Goal: Task Accomplishment & Management: Complete application form

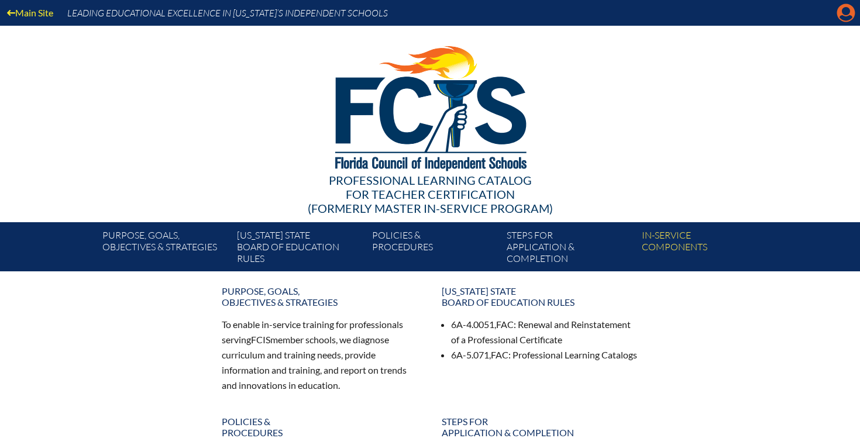
click at [842, 17] on icon "Manage account" at bounding box center [845, 13] width 19 height 19
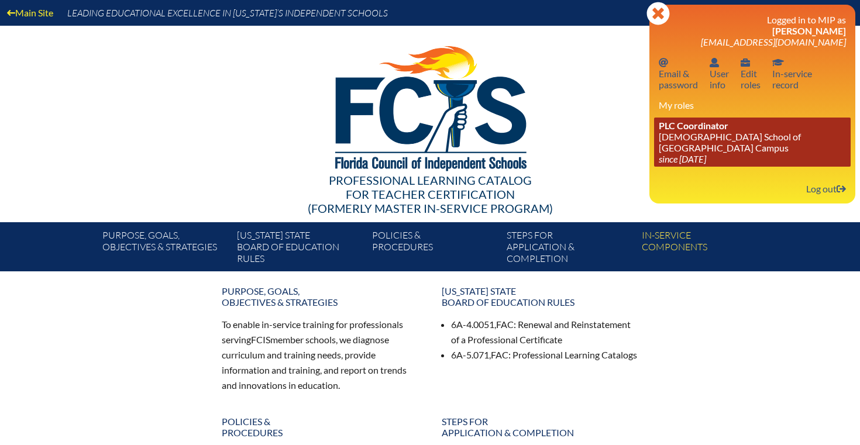
click at [698, 142] on link "PLC Coordinator [DEMOGRAPHIC_DATA] School of [GEOGRAPHIC_DATA] Campus since [DA…" at bounding box center [752, 142] width 197 height 49
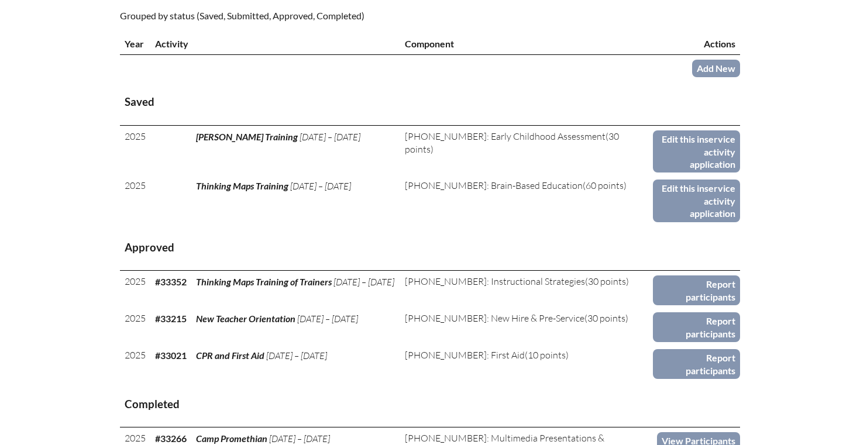
scroll to position [466, 0]
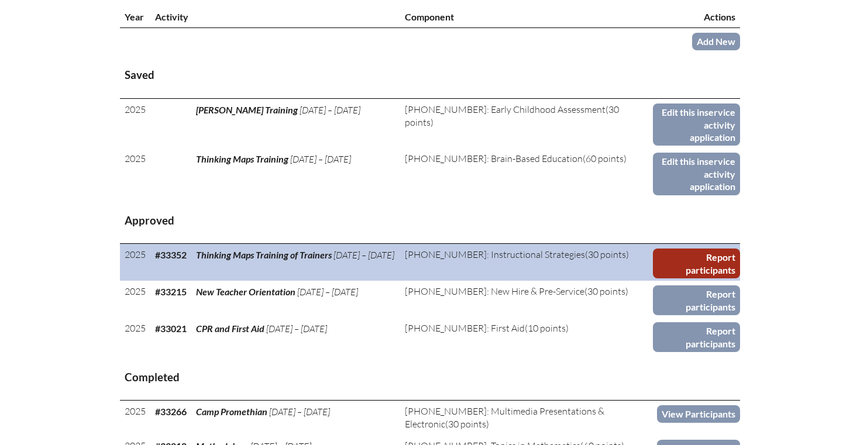
click at [664, 249] on link "Report participants" at bounding box center [696, 264] width 87 height 30
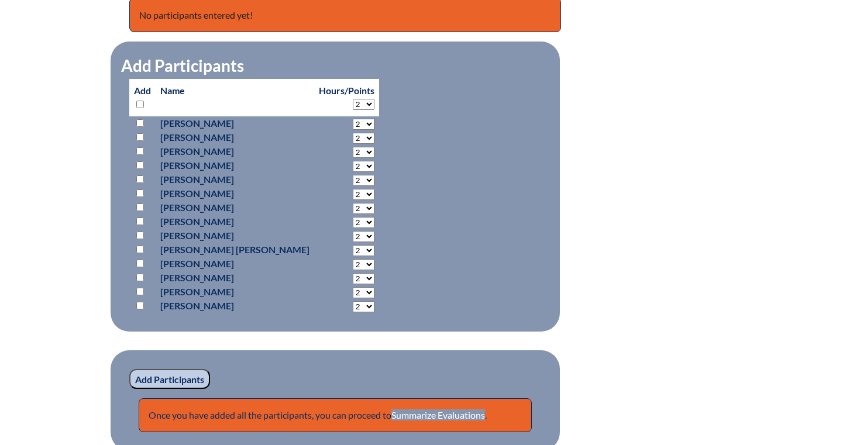
scroll to position [514, 0]
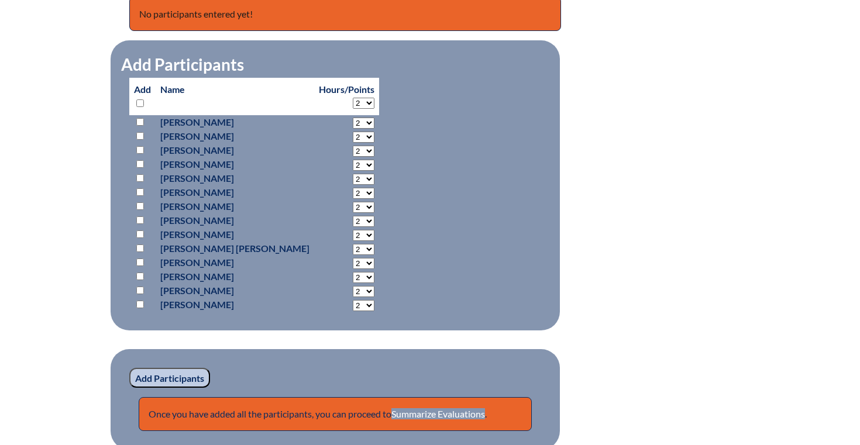
click at [353, 180] on select "2 3 4 5 6 7 8 9 10 11 12 13 14 15 16 17 18 19 20 21 22 23" at bounding box center [364, 179] width 22 height 11
select select "18"
click at [353, 174] on select "2 3 4 5 6 7 8 9 10 11 12 13 14 15 16 17 18 19 20 21 22 23" at bounding box center [364, 179] width 22 height 11
click at [140, 177] on input "checkbox" at bounding box center [140, 178] width 8 height 8
checkbox input "true"
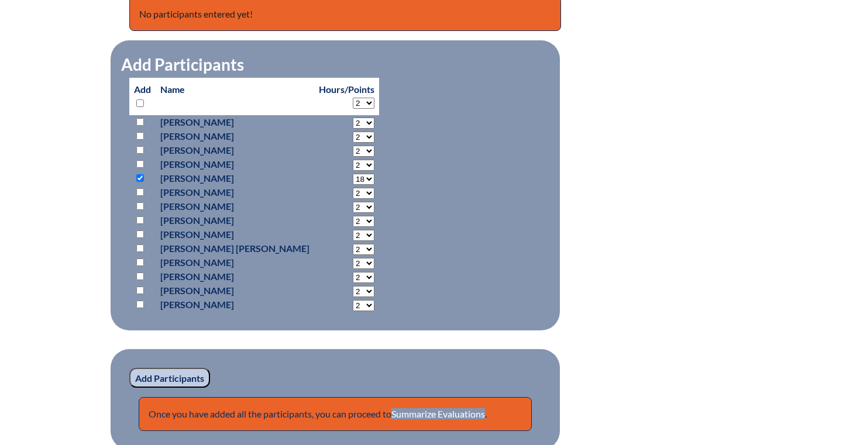
click at [205, 378] on input "Add Participants" at bounding box center [169, 378] width 81 height 20
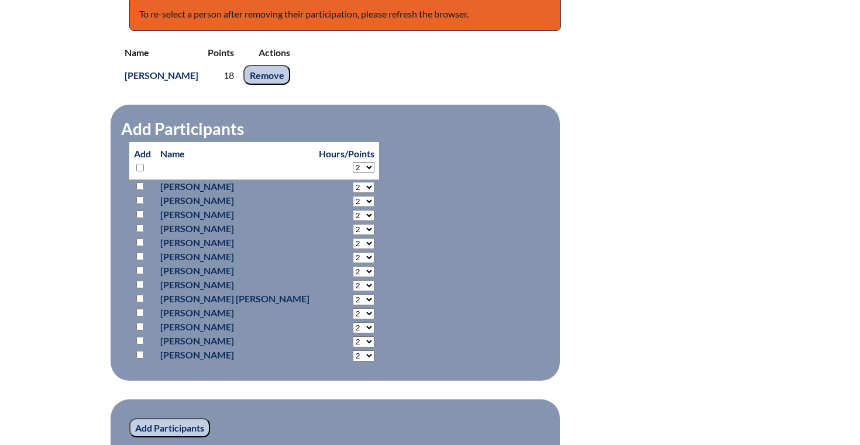
scroll to position [756, 0]
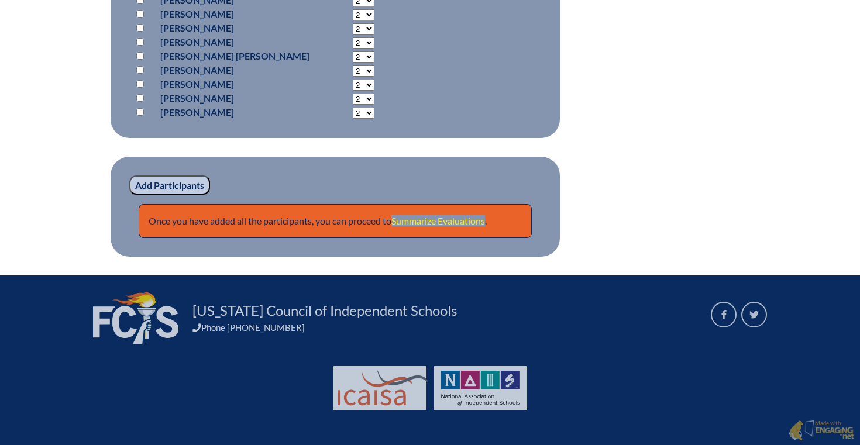
click at [447, 220] on link "Summarize Evaluations" at bounding box center [438, 220] width 94 height 11
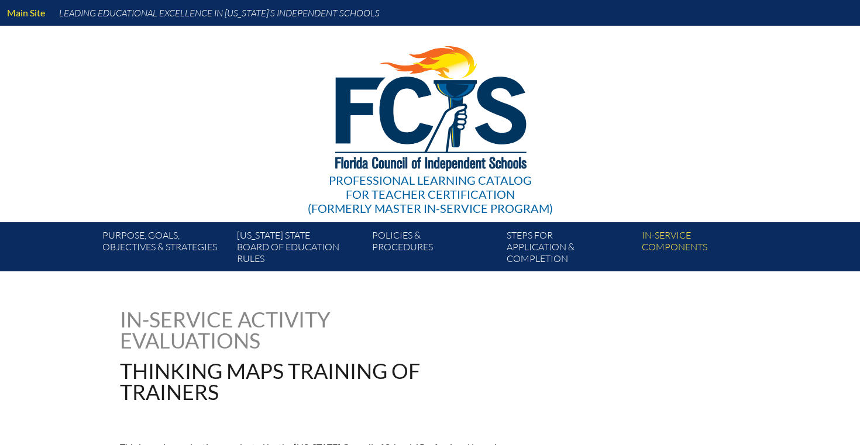
type input "0"
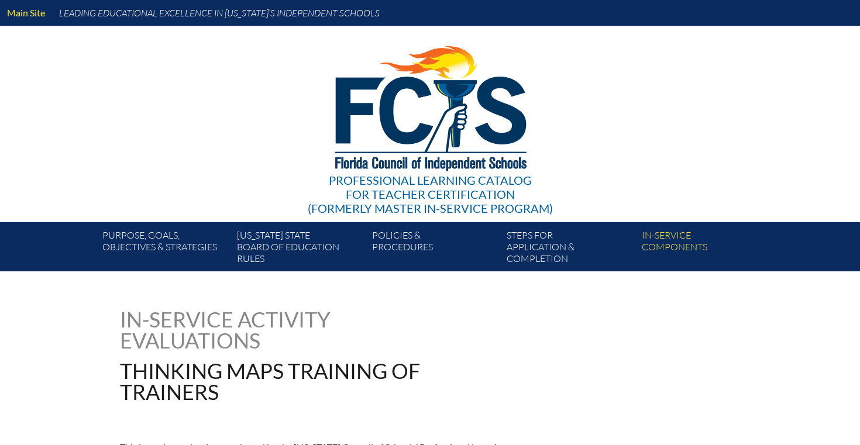
type input "0"
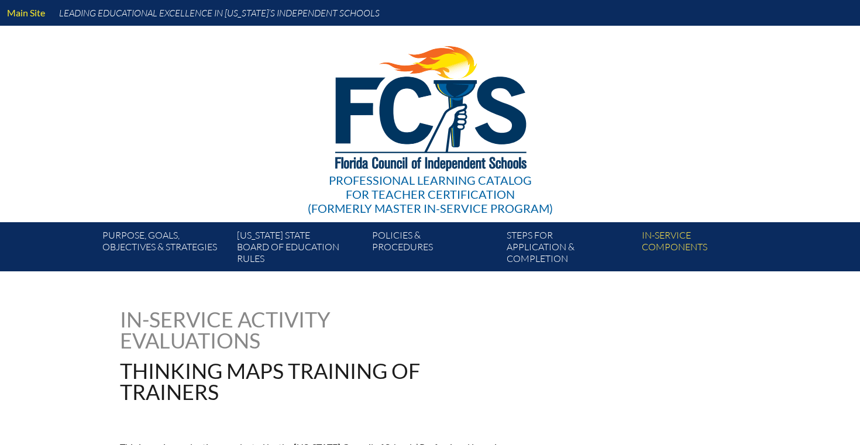
type input "0"
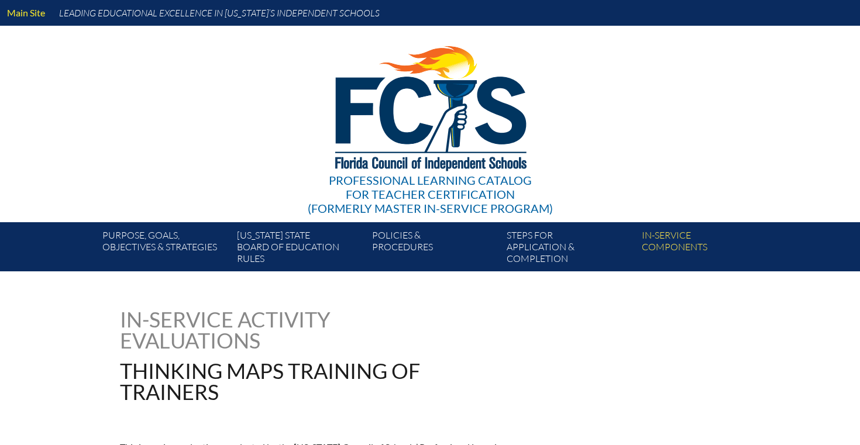
type input "0"
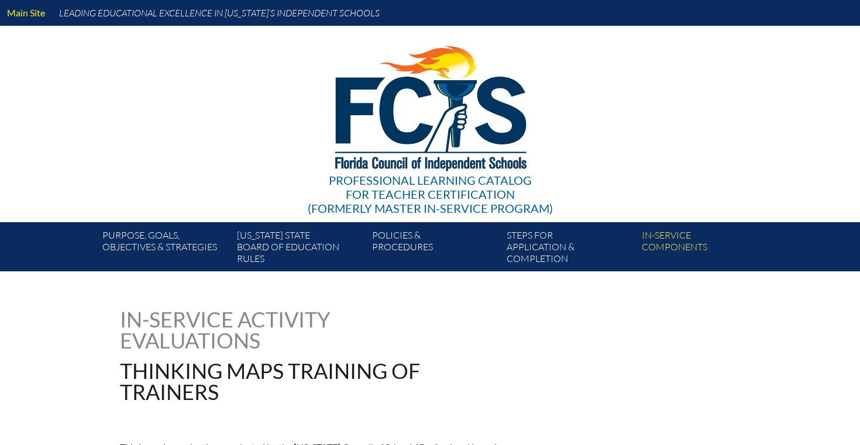
type input "0"
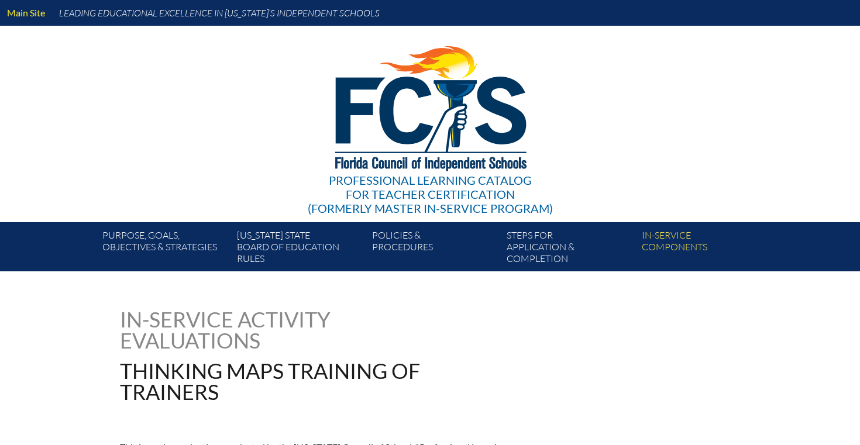
type input "0"
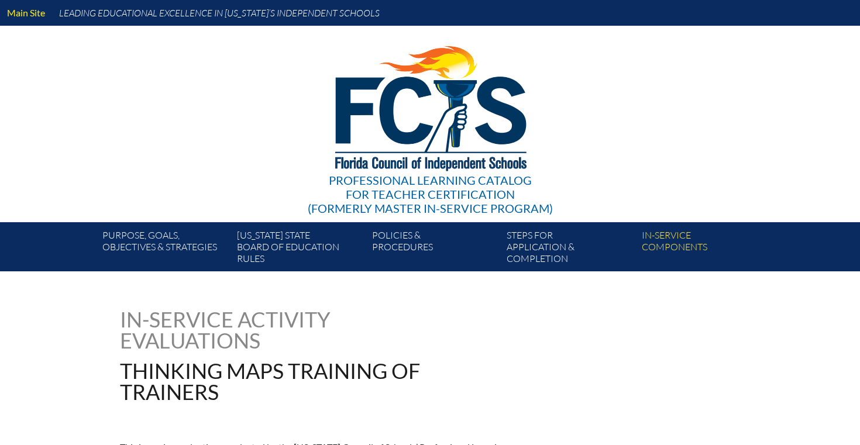
type input "0"
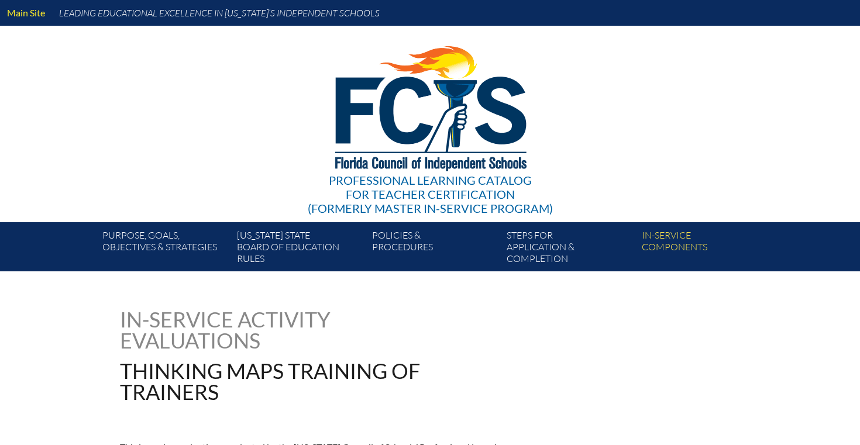
type input "0"
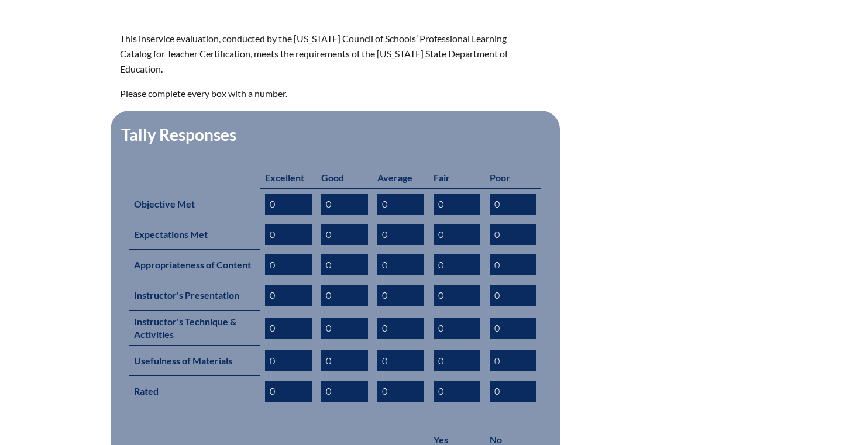
scroll to position [405, 0]
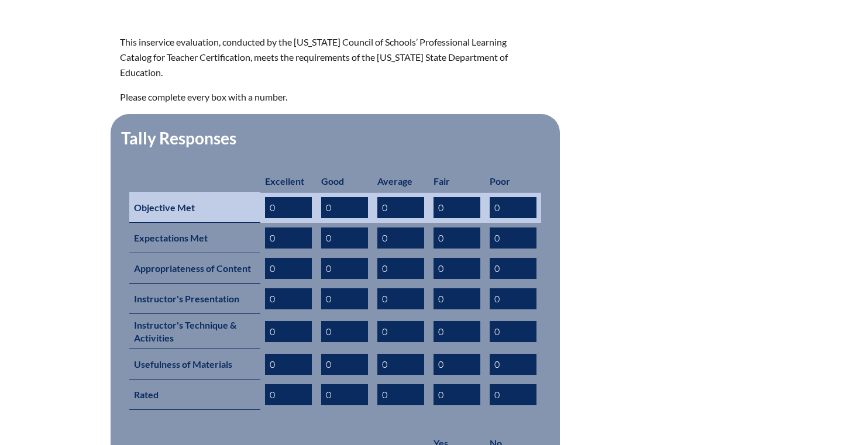
click at [288, 200] on input "0" at bounding box center [288, 207] width 47 height 21
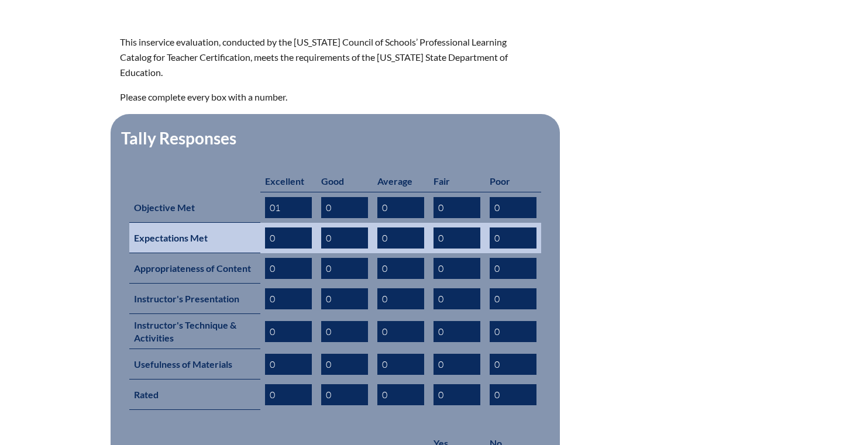
type input "01"
click at [289, 228] on input "0" at bounding box center [288, 238] width 47 height 21
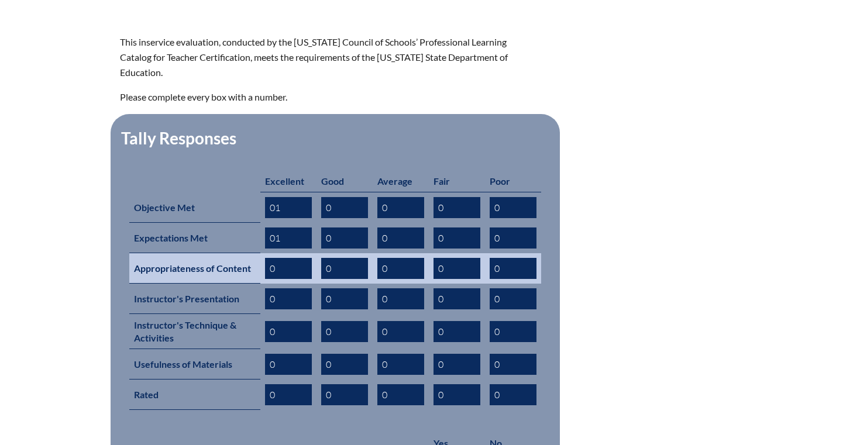
type input "01"
click at [288, 258] on input "0" at bounding box center [288, 268] width 47 height 21
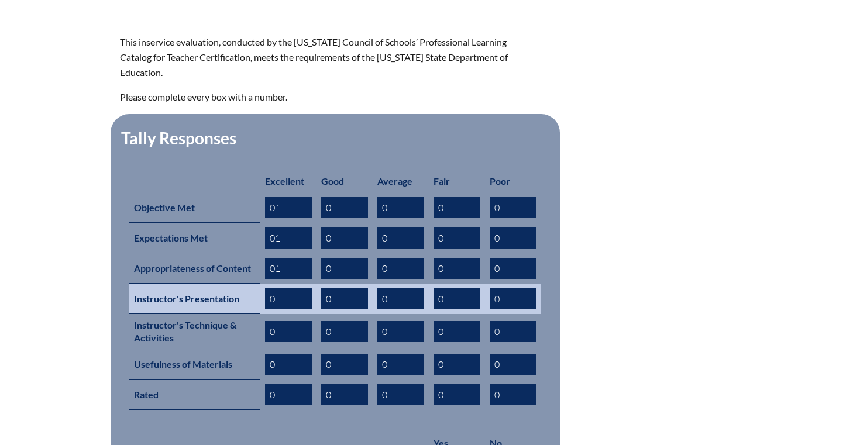
type input "01"
click at [288, 288] on input "0" at bounding box center [288, 298] width 47 height 21
click at [299, 288] on input "0" at bounding box center [288, 298] width 47 height 21
click at [294, 288] on input "0" at bounding box center [288, 298] width 47 height 21
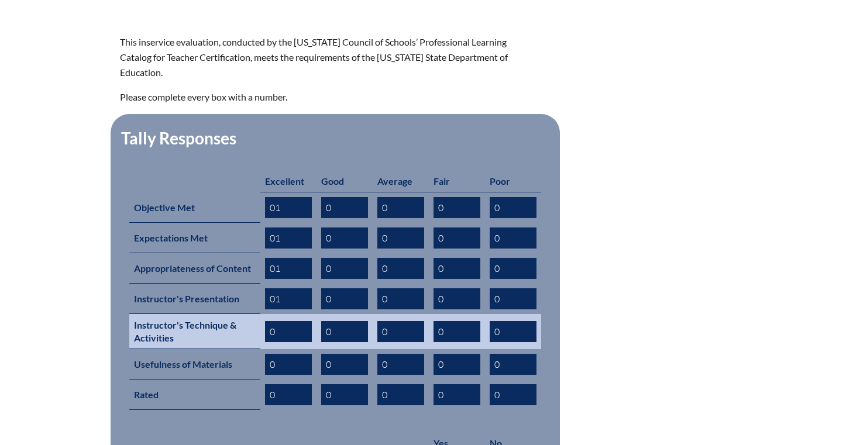
type input "01"
click at [292, 321] on input "0" at bounding box center [288, 331] width 47 height 21
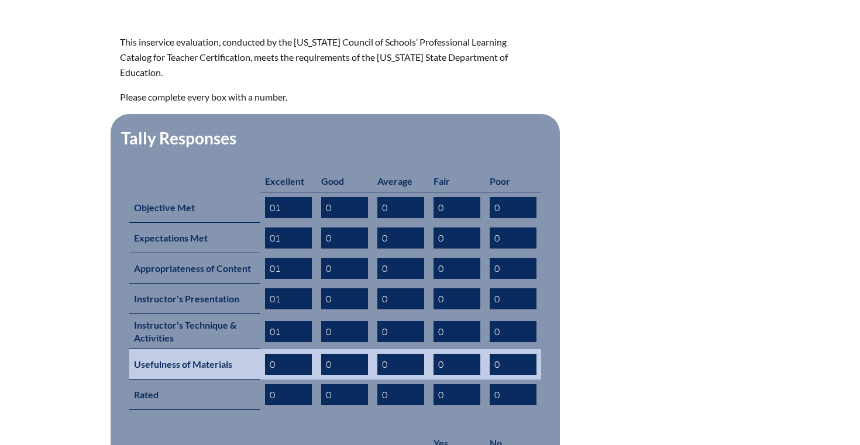
type input "01"
click at [289, 354] on input "0" at bounding box center [288, 364] width 47 height 21
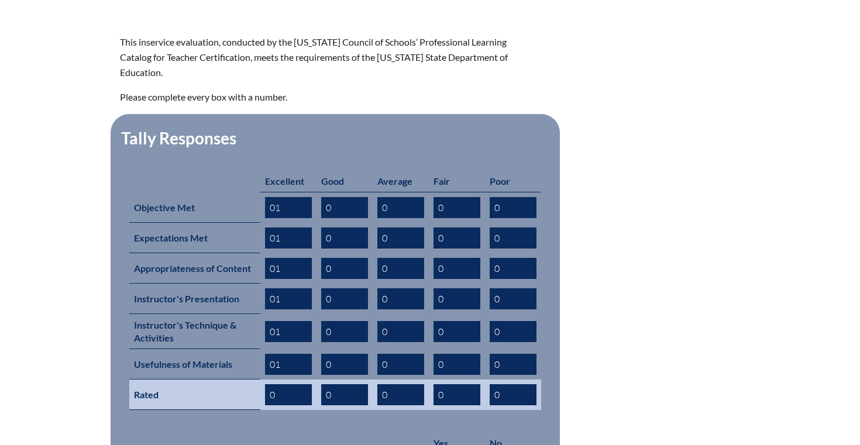
type input "01"
click at [285, 384] on input "0" at bounding box center [288, 394] width 47 height 21
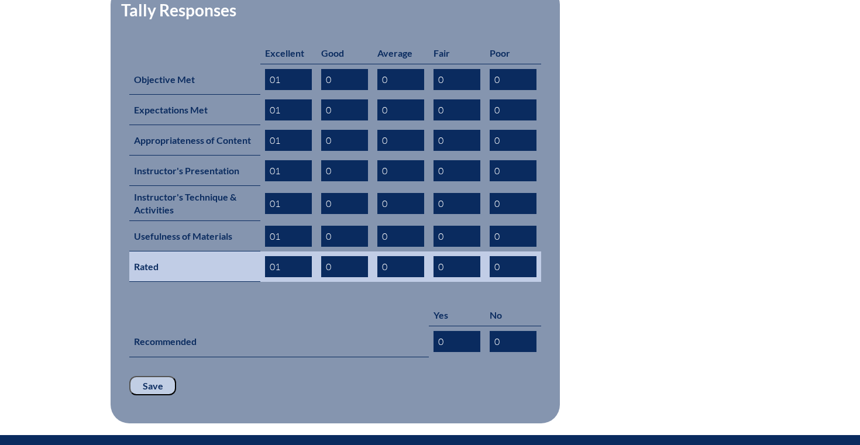
scroll to position [570, 0]
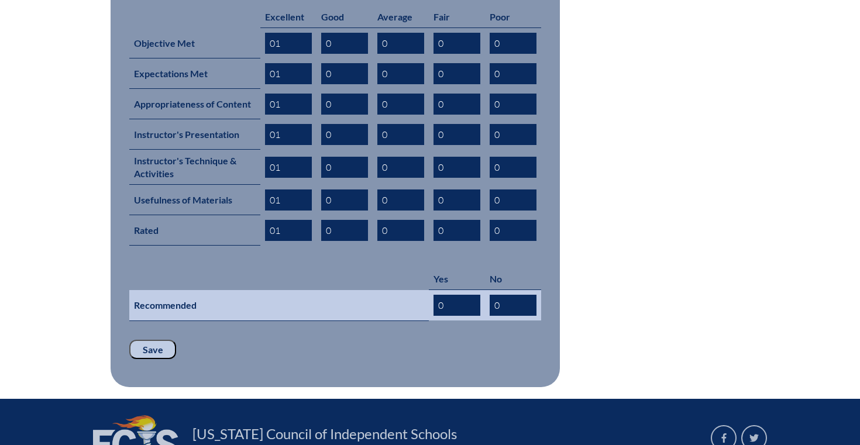
type input "01"
click at [459, 295] on input "0" at bounding box center [456, 305] width 47 height 21
click at [468, 295] on input "0" at bounding box center [456, 305] width 47 height 21
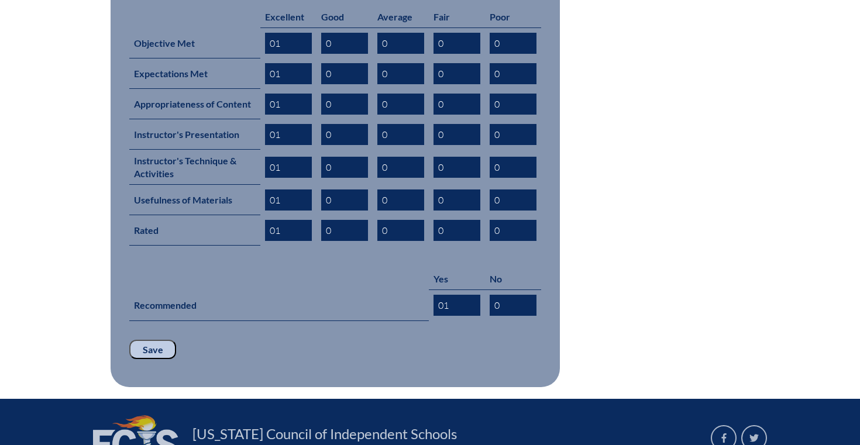
type input "01"
click at [144, 340] on input "Save" at bounding box center [152, 350] width 47 height 20
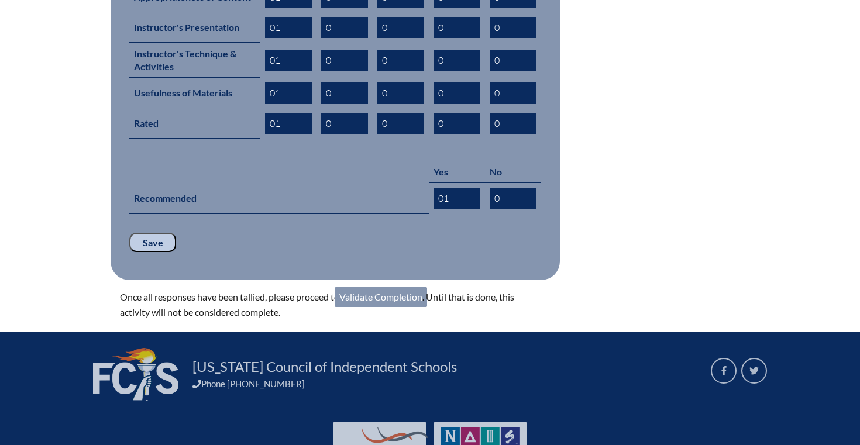
scroll to position [715, 0]
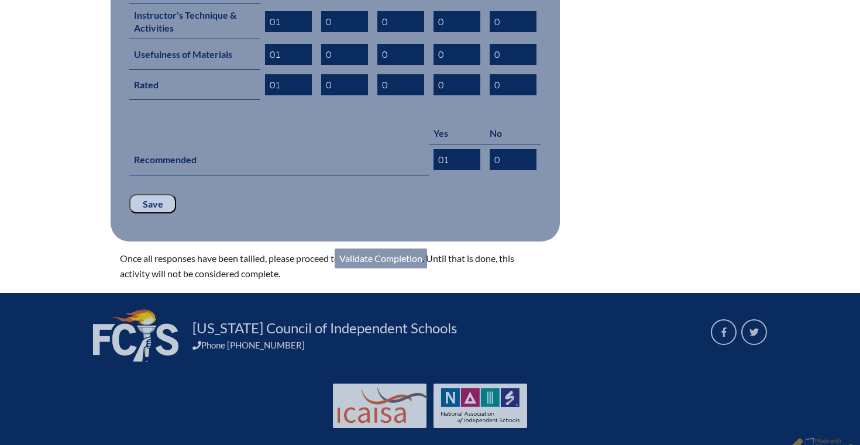
click at [385, 249] on link "Validate Completion" at bounding box center [381, 259] width 92 height 20
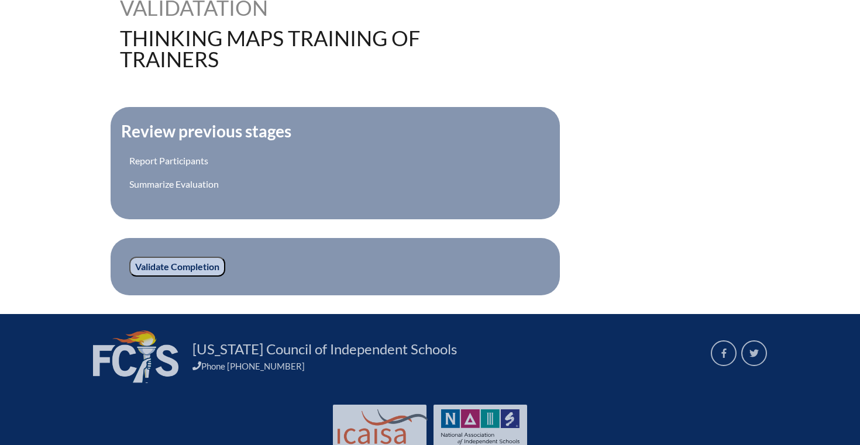
scroll to position [355, 0]
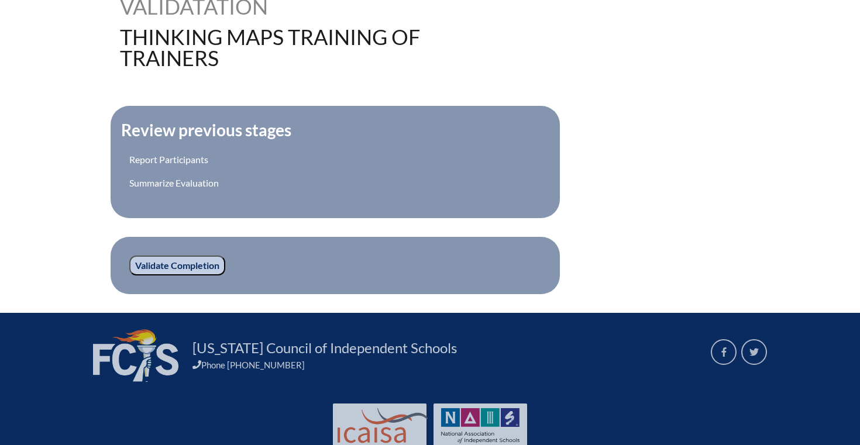
click at [187, 264] on input "Validate Completion" at bounding box center [177, 266] width 96 height 20
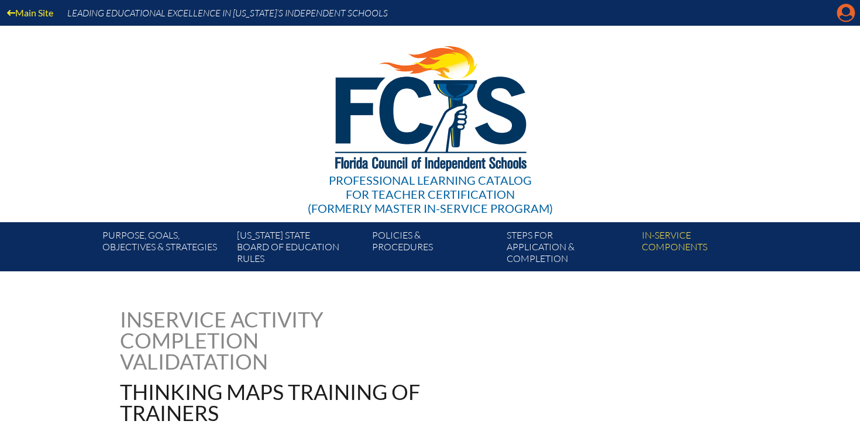
click at [845, 22] on icon "Manage account" at bounding box center [845, 13] width 19 height 19
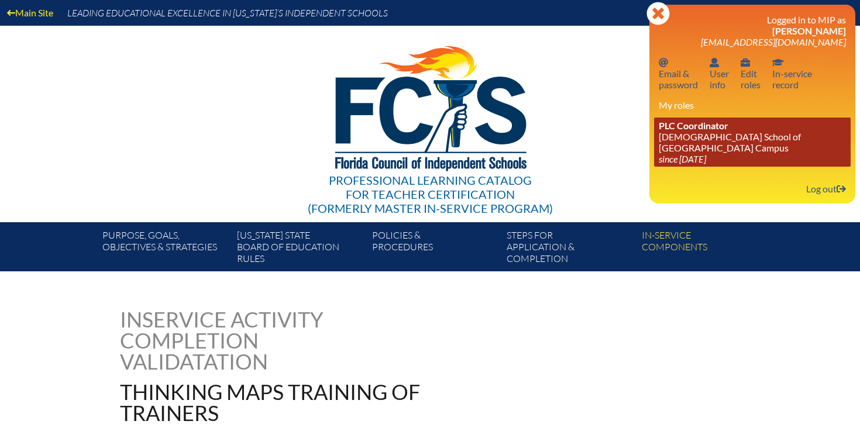
click at [732, 155] on link "PLC Coordinator Episcopal School of Jacksonville - Beaches Campus since 2024 Au…" at bounding box center [752, 142] width 197 height 49
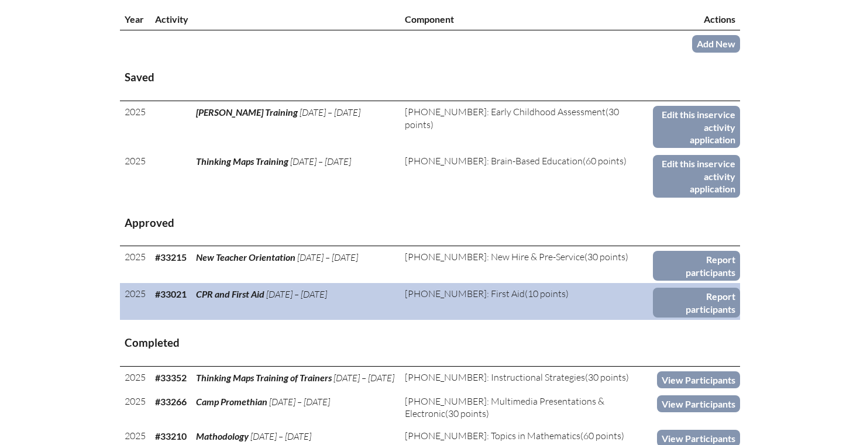
scroll to position [482, 0]
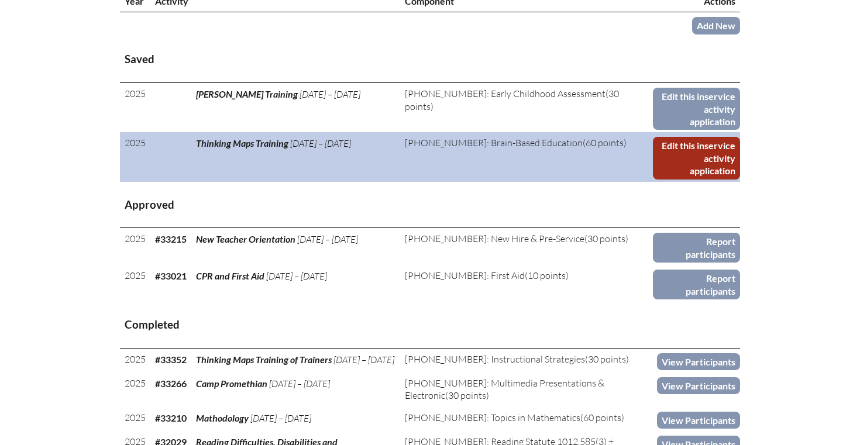
click at [691, 140] on link "Edit this inservice activity application" at bounding box center [696, 158] width 87 height 42
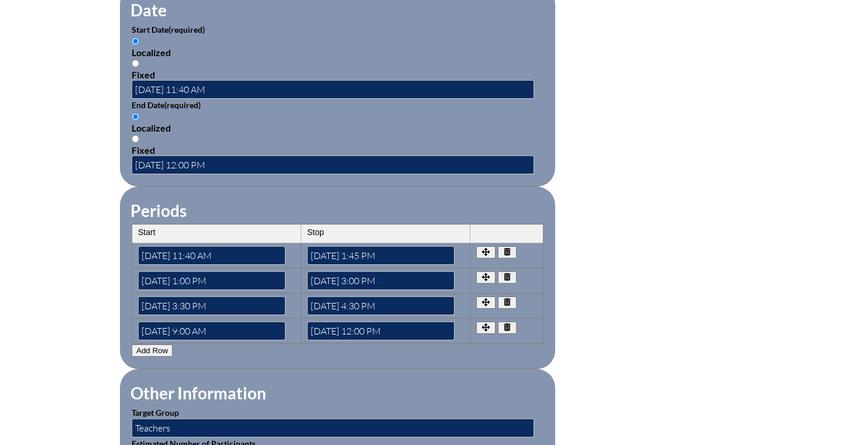
scroll to position [829, 0]
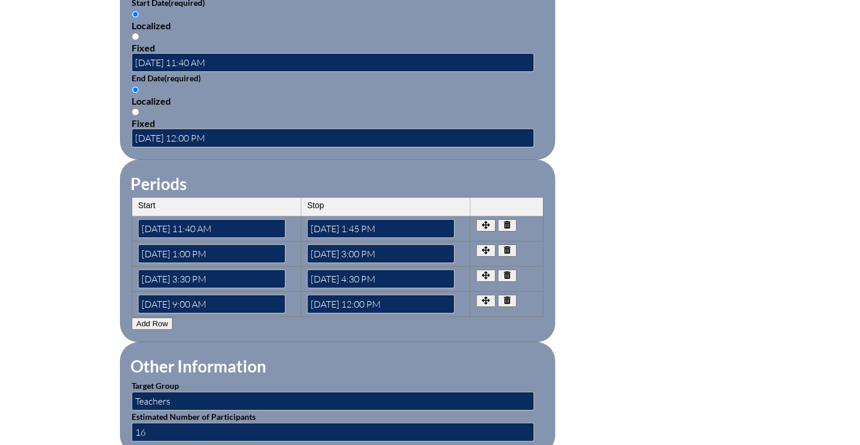
click at [166, 322] on button "Add Row" at bounding box center [152, 324] width 41 height 12
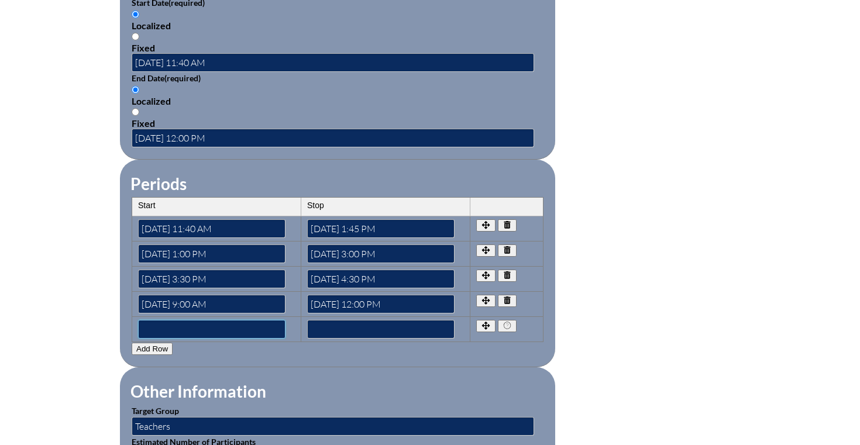
click at [186, 327] on input"] "text" at bounding box center [211, 329] width 147 height 19
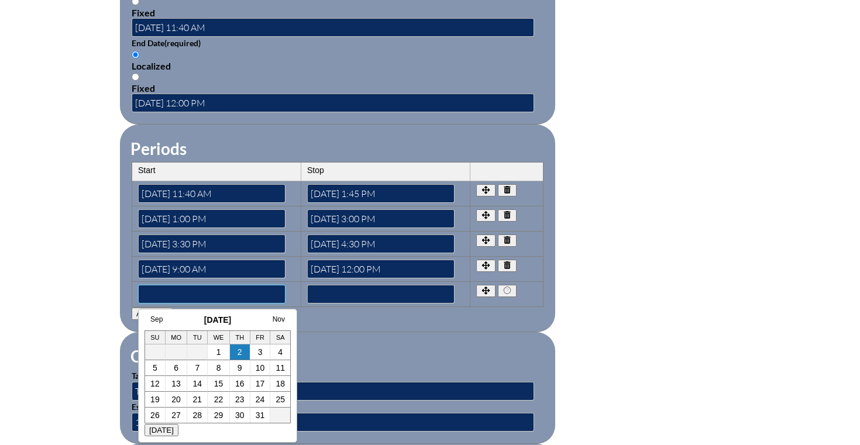
scroll to position [874, 0]
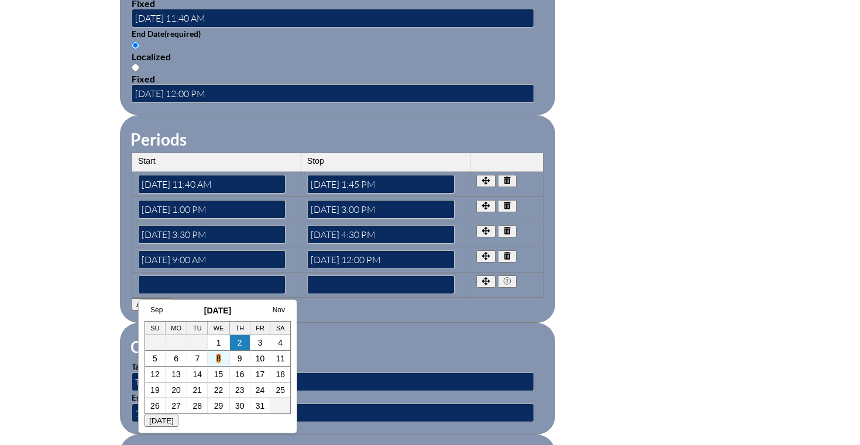
click at [218, 362] on link "8" at bounding box center [218, 358] width 5 height 9
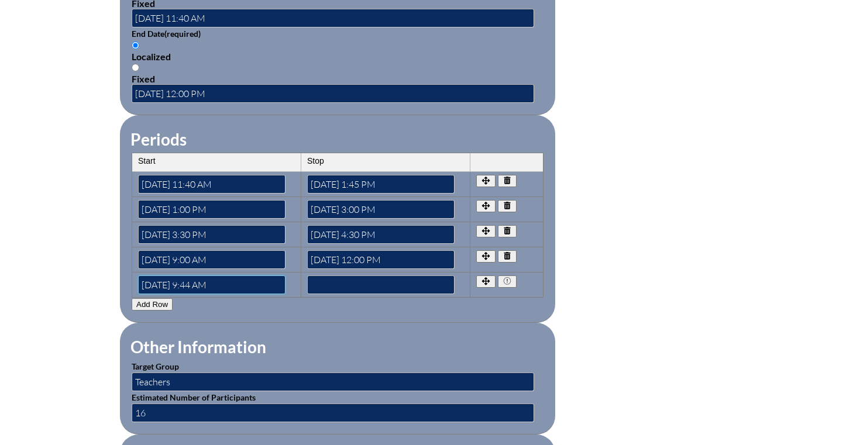
click at [198, 282] on input"] "2025-10-08 9:44 AM" at bounding box center [211, 284] width 147 height 19
type input"] "2025-10-08 3:30 AM"
click at [369, 281] on input"] "text" at bounding box center [380, 284] width 147 height 19
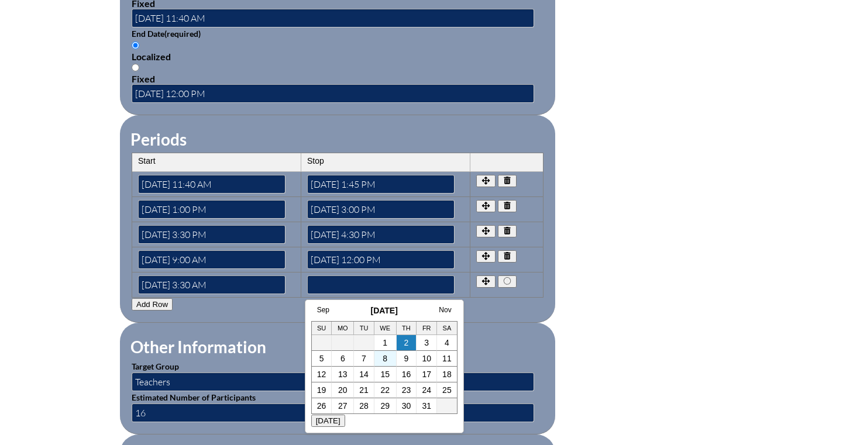
click at [380, 366] on td "8" at bounding box center [385, 359] width 22 height 16
click at [387, 361] on td "8" at bounding box center [385, 359] width 22 height 16
click at [385, 358] on link "8" at bounding box center [385, 358] width 5 height 9
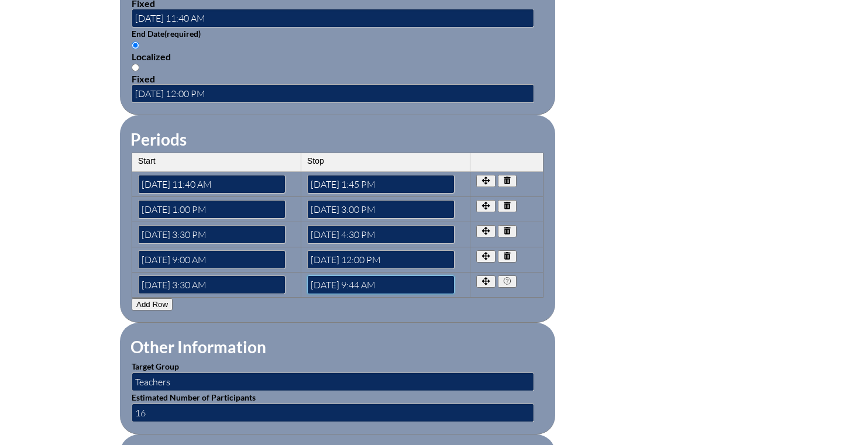
click at [363, 281] on input"] "2025-10-08 9:44 AM" at bounding box center [380, 284] width 147 height 19
type input"] "2025-10-08 4:30 AM"
click at [229, 282] on input"] "2025-10-08 3:30 AM" at bounding box center [211, 284] width 147 height 19
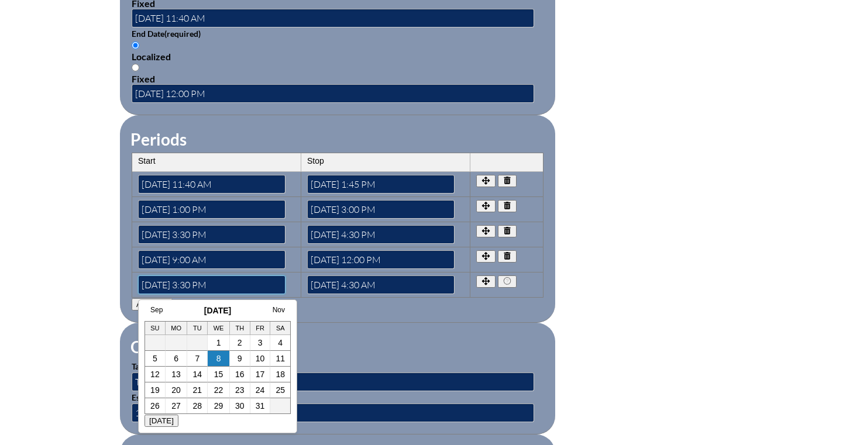
type input"] "2025-10-08 3:30 PM"
click at [404, 282] on input"] "2025-10-08 4:30 AM" at bounding box center [380, 284] width 147 height 19
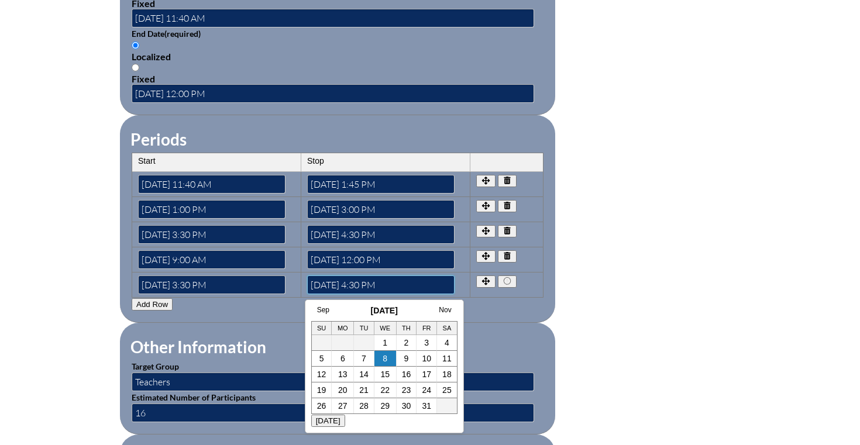
type input"] "2025-10-08 4:30 PM"
click at [512, 328] on fieldset "Other Information Target Group Teachers Estimated Number of Participants 16" at bounding box center [337, 379] width 435 height 112
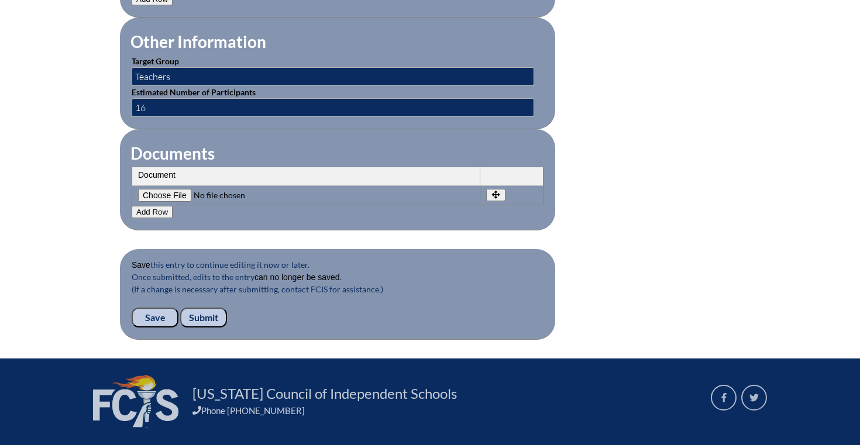
scroll to position [1260, 0]
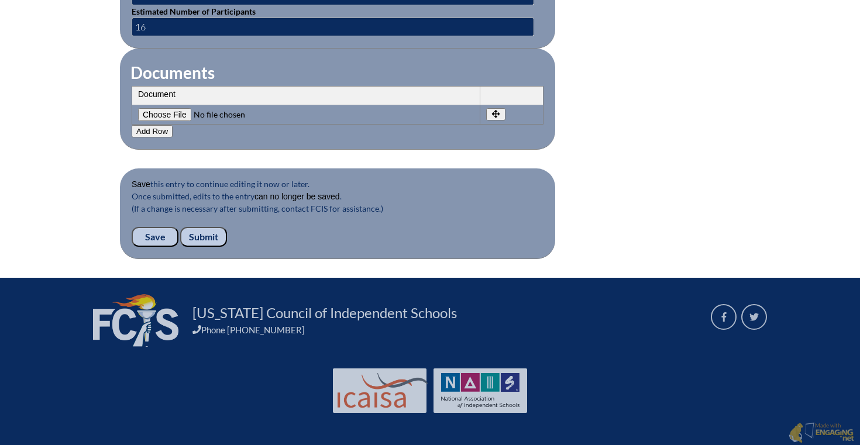
click at [156, 234] on input "Save" at bounding box center [155, 237] width 47 height 20
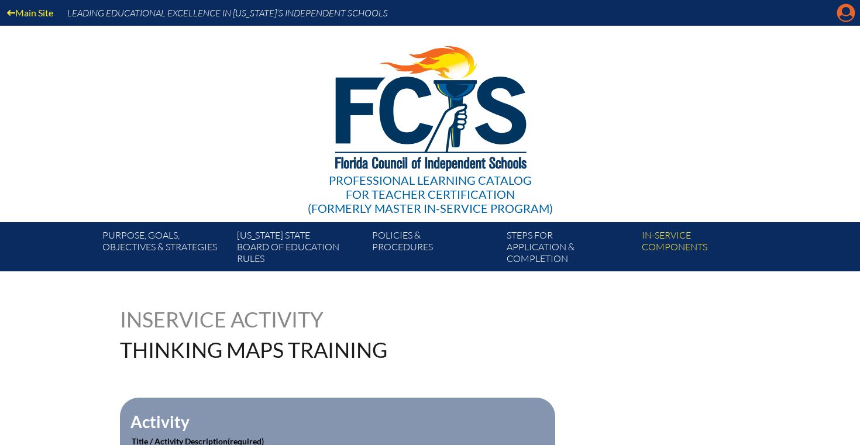
click at [846, 13] on icon "Manage account" at bounding box center [845, 13] width 19 height 19
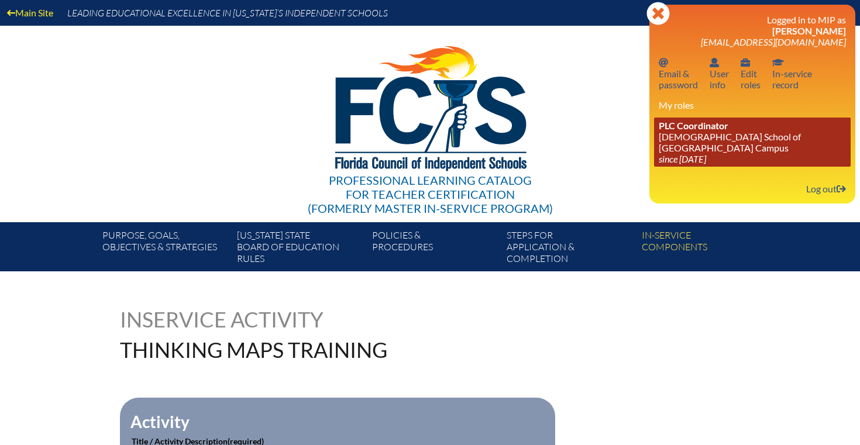
click at [682, 133] on link "PLC Coordinator [DEMOGRAPHIC_DATA] School of [GEOGRAPHIC_DATA] Campus since [DA…" at bounding box center [752, 142] width 197 height 49
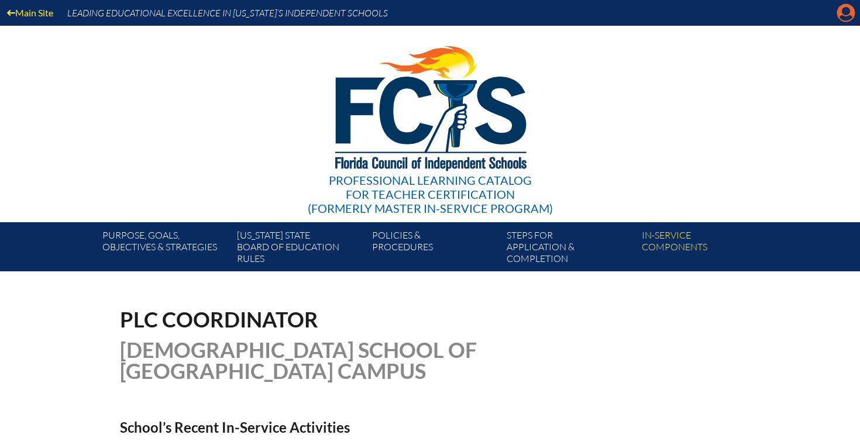
click at [845, 12] on icon "Manage account" at bounding box center [845, 13] width 19 height 19
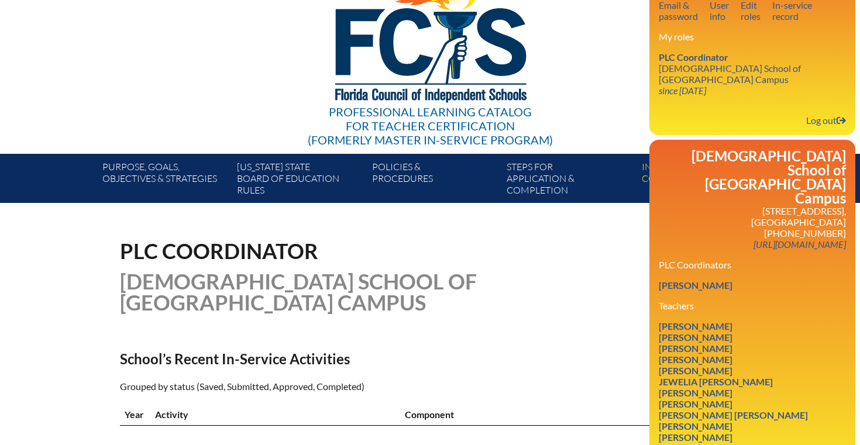
scroll to position [105, 0]
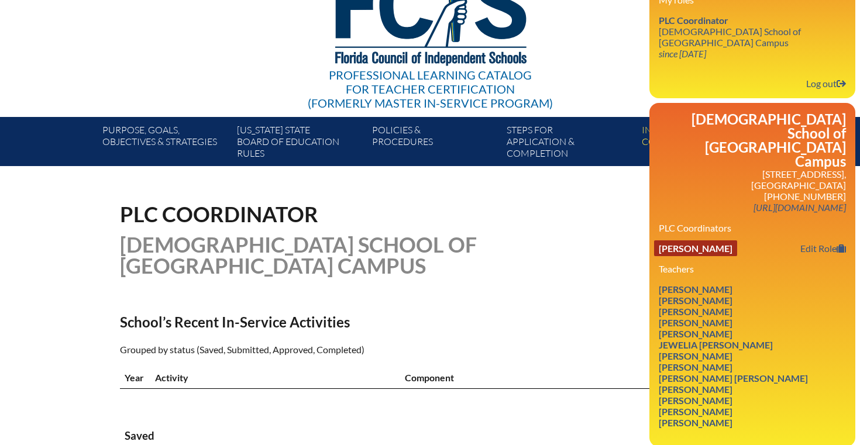
click at [737, 243] on link "[PERSON_NAME]" at bounding box center [695, 248] width 83 height 16
